Goal: Navigation & Orientation: Find specific page/section

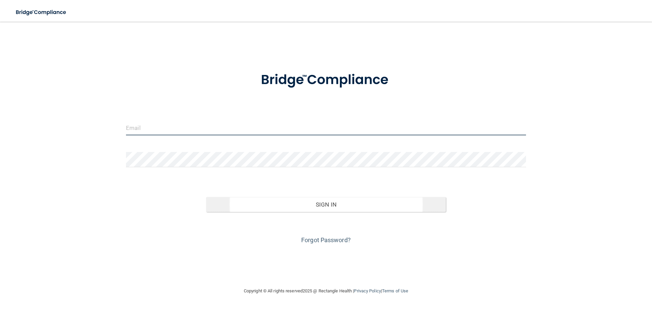
type input "[EMAIL_ADDRESS][DOMAIN_NAME]"
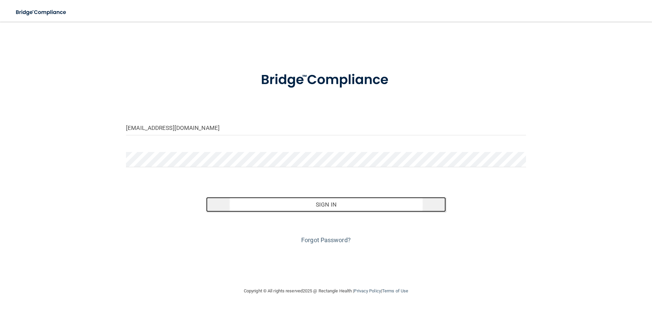
click at [284, 203] on button "Sign In" at bounding box center [326, 204] width 240 height 15
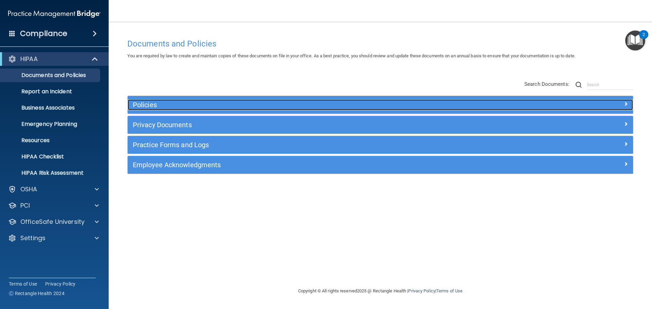
click at [175, 105] on h5 "Policies" at bounding box center [317, 104] width 369 height 7
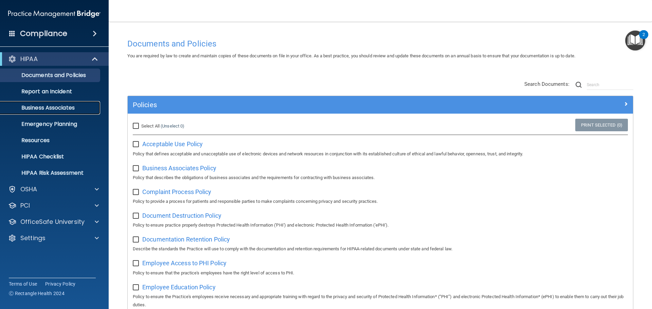
click at [53, 109] on p "Business Associates" at bounding box center [50, 108] width 93 height 7
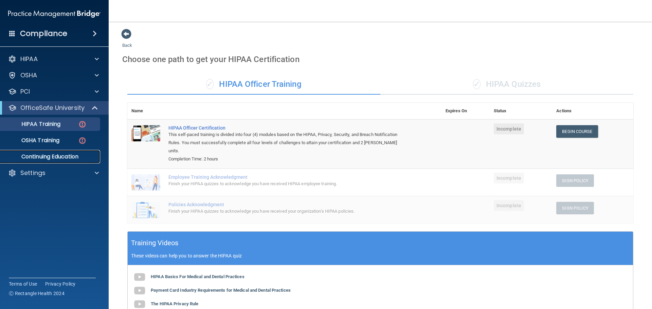
click at [54, 160] on p "Continuing Education" at bounding box center [50, 156] width 93 height 7
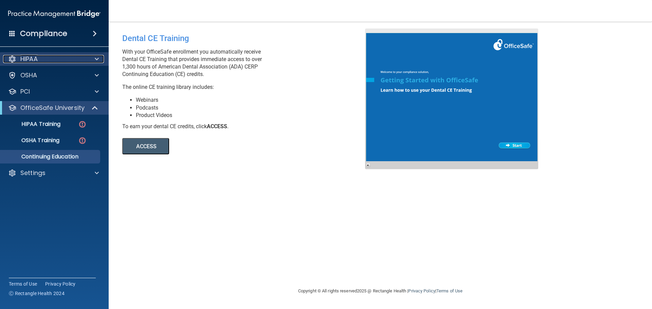
click at [45, 56] on div "HIPAA" at bounding box center [45, 59] width 84 height 8
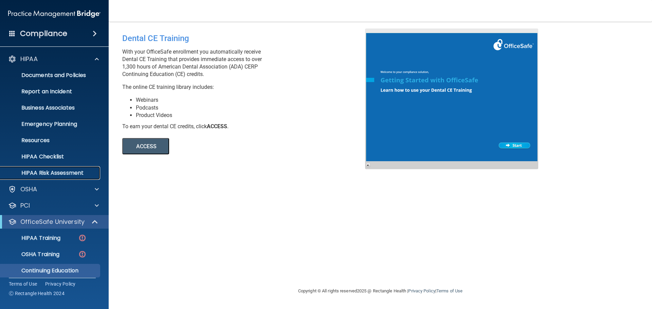
click at [47, 171] on p "HIPAA Risk Assessment" at bounding box center [50, 173] width 93 height 7
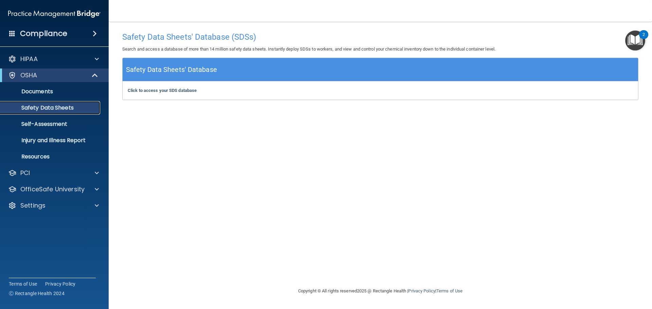
click at [60, 111] on p "Safety Data Sheets" at bounding box center [50, 108] width 93 height 7
click at [164, 89] on b "Click to access your SDS database" at bounding box center [162, 90] width 69 height 5
click at [47, 125] on p "Self-Assessment" at bounding box center [50, 124] width 93 height 7
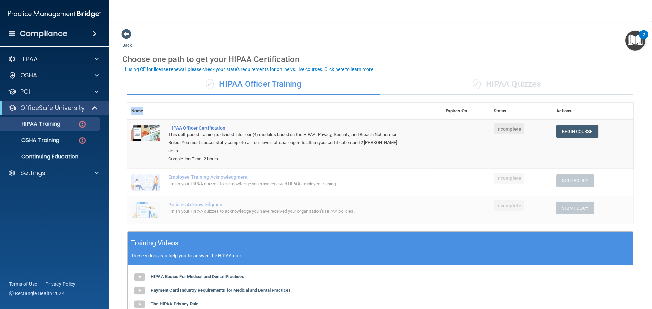
drag, startPoint x: 147, startPoint y: 111, endPoint x: 133, endPoint y: 112, distance: 14.3
click at [133, 112] on th "Name" at bounding box center [145, 111] width 37 height 17
click at [132, 112] on th "Name" at bounding box center [145, 111] width 37 height 17
